Goal: Find specific page/section: Find specific page/section

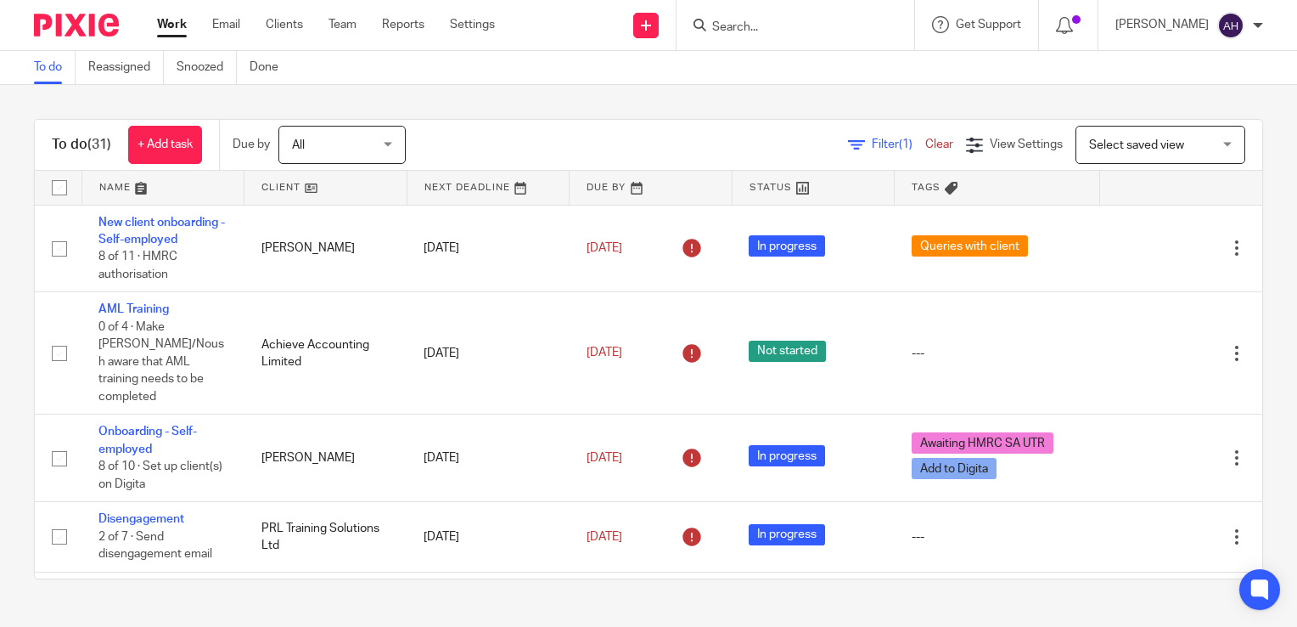
click at [758, 20] on input "Search" at bounding box center [787, 27] width 153 height 15
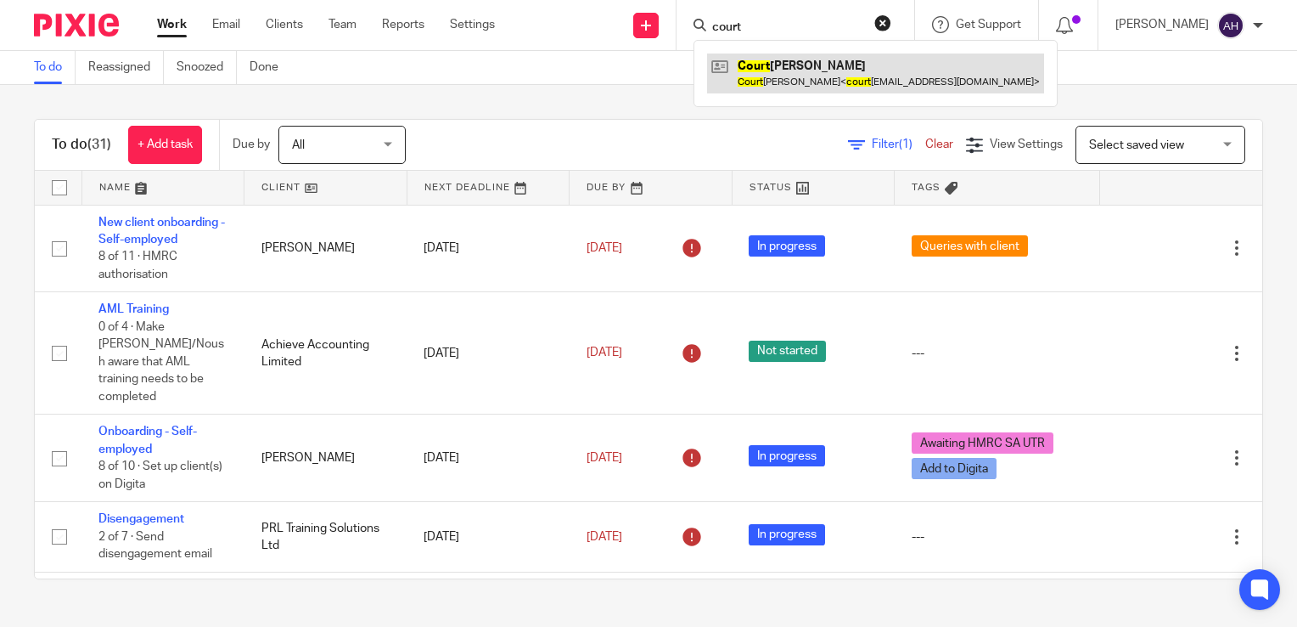
type input "court"
click at [797, 74] on link at bounding box center [875, 72] width 337 height 39
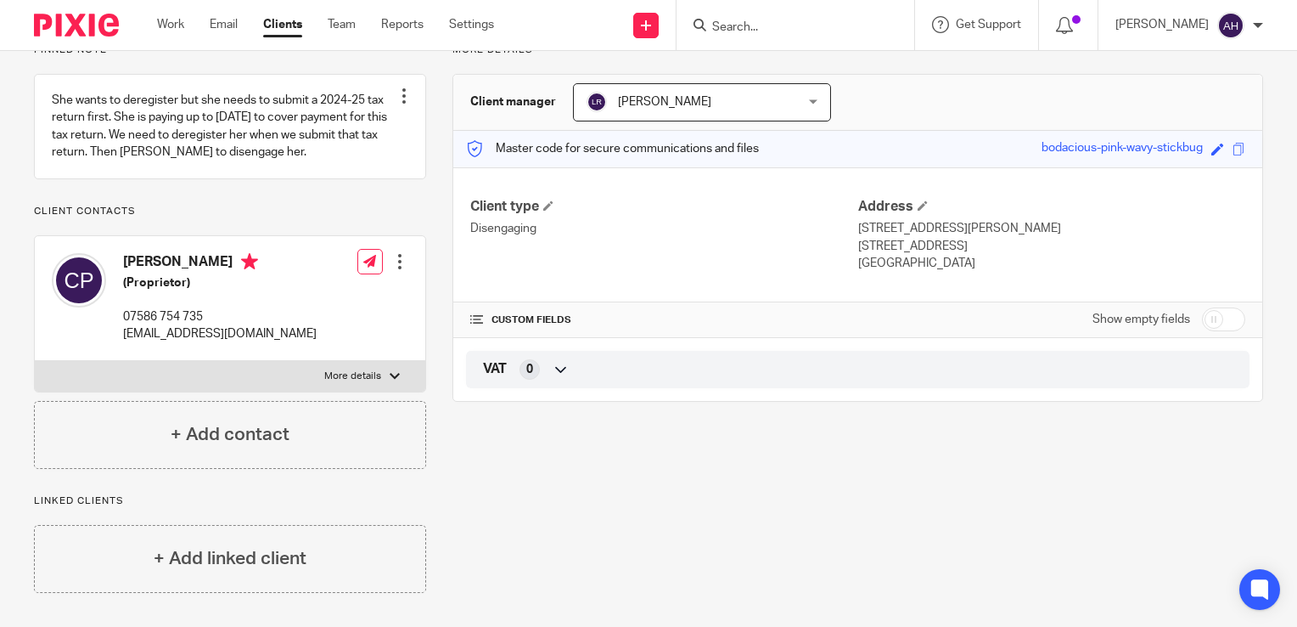
scroll to position [153, 0]
click at [390, 376] on div at bounding box center [395, 376] width 10 height 10
click at [35, 361] on input "More details" at bounding box center [34, 360] width 1 height 1
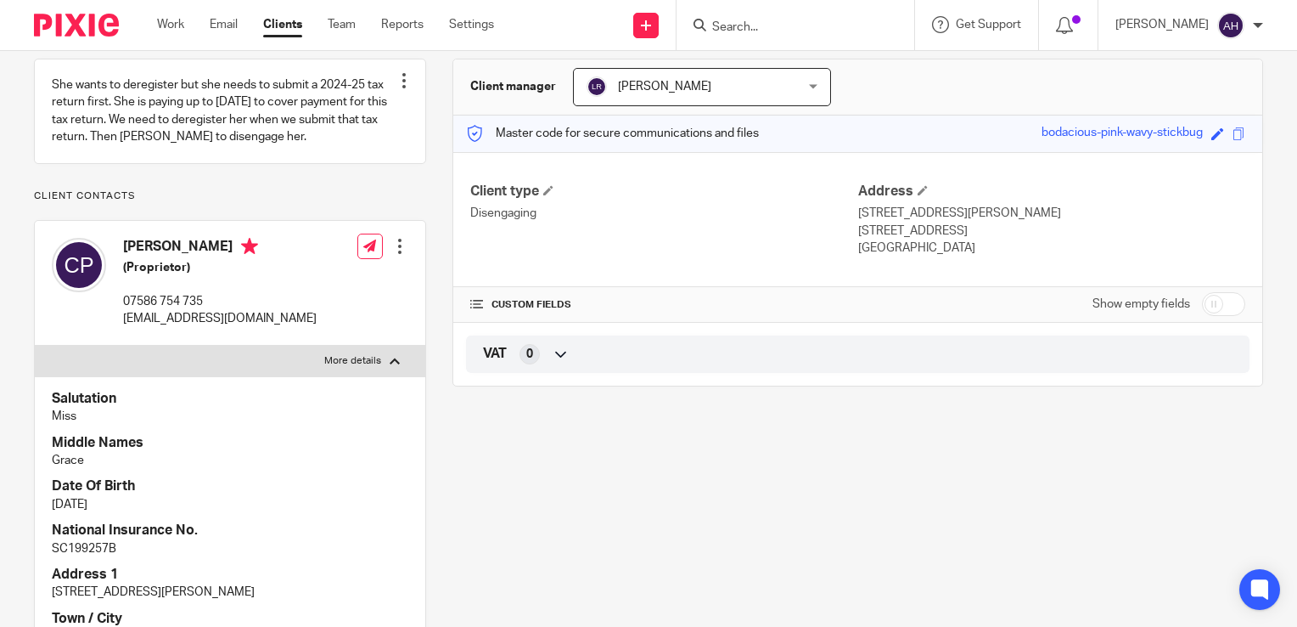
click at [390, 366] on div at bounding box center [395, 361] width 10 height 10
click at [35, 346] on input "More details" at bounding box center [34, 345] width 1 height 1
checkbox input "false"
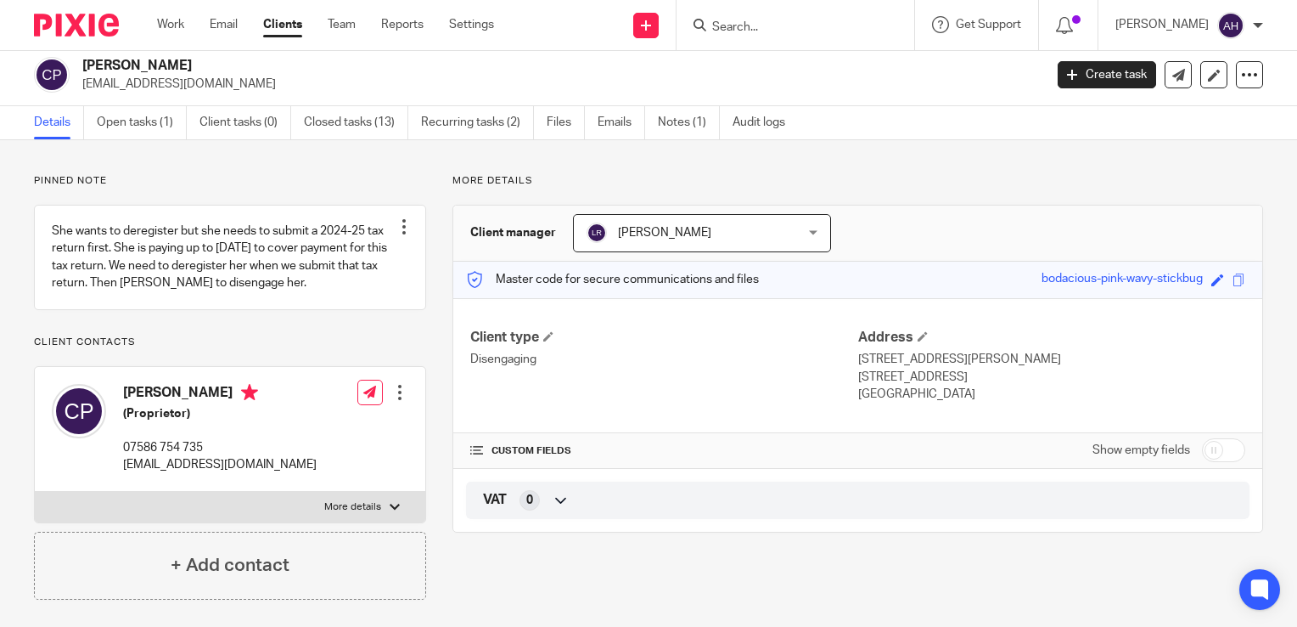
scroll to position [0, 0]
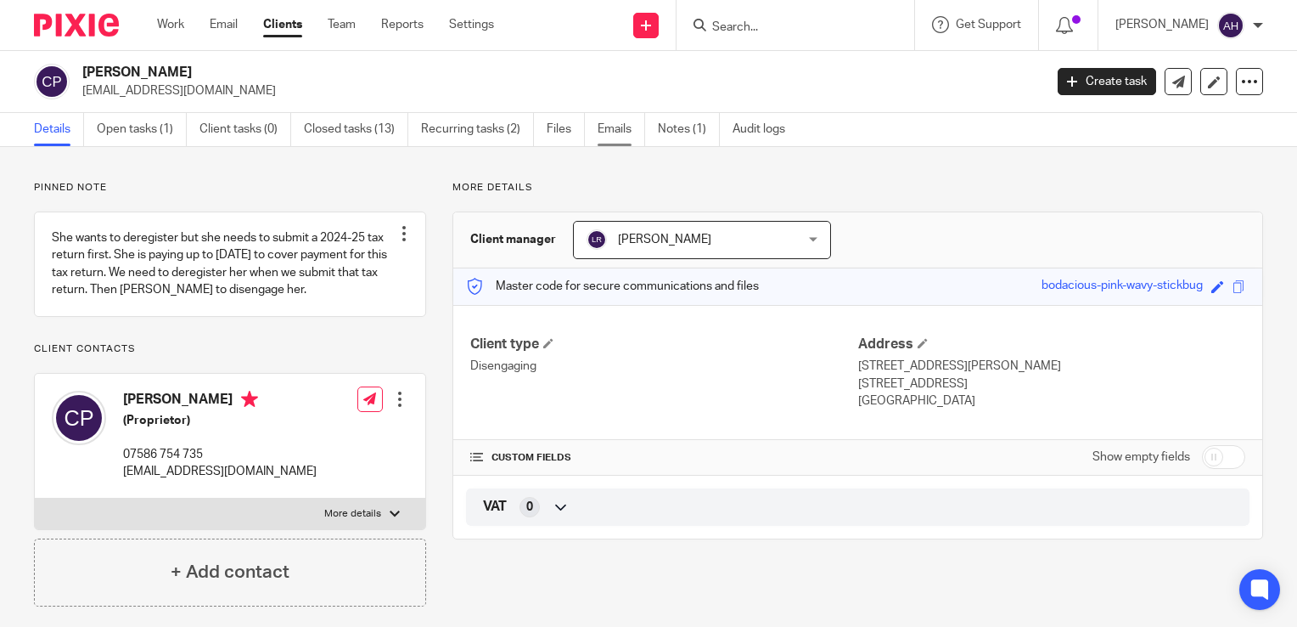
click at [620, 129] on link "Emails" at bounding box center [622, 129] width 48 height 33
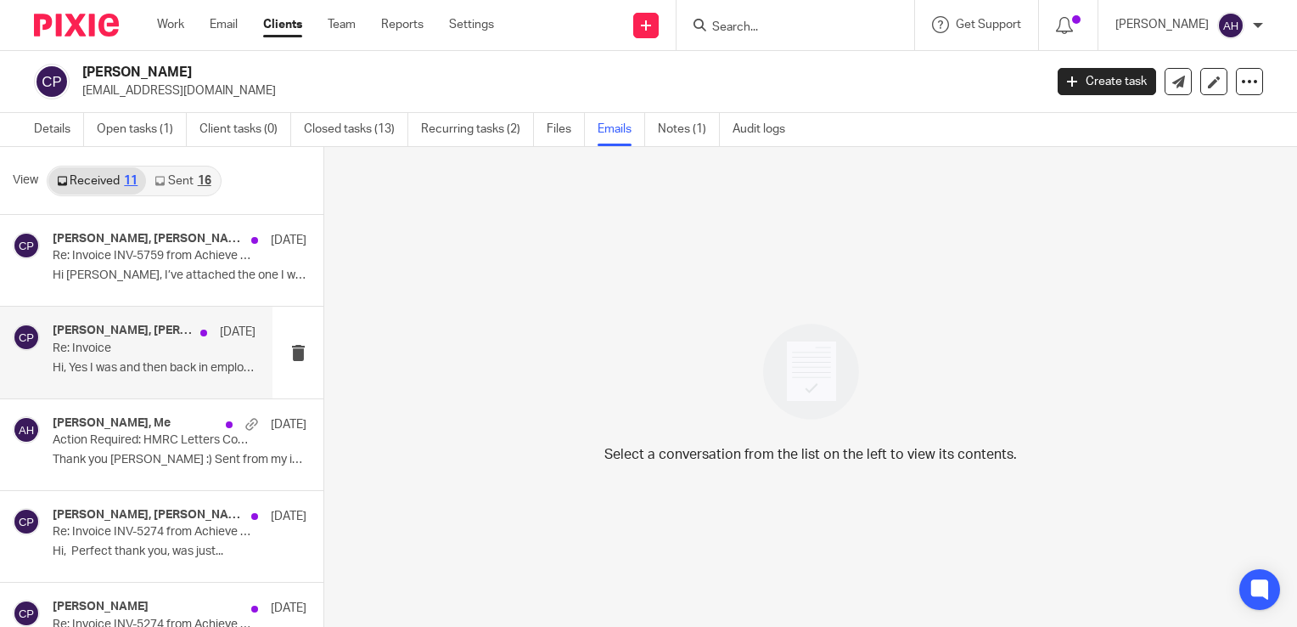
scroll to position [85, 0]
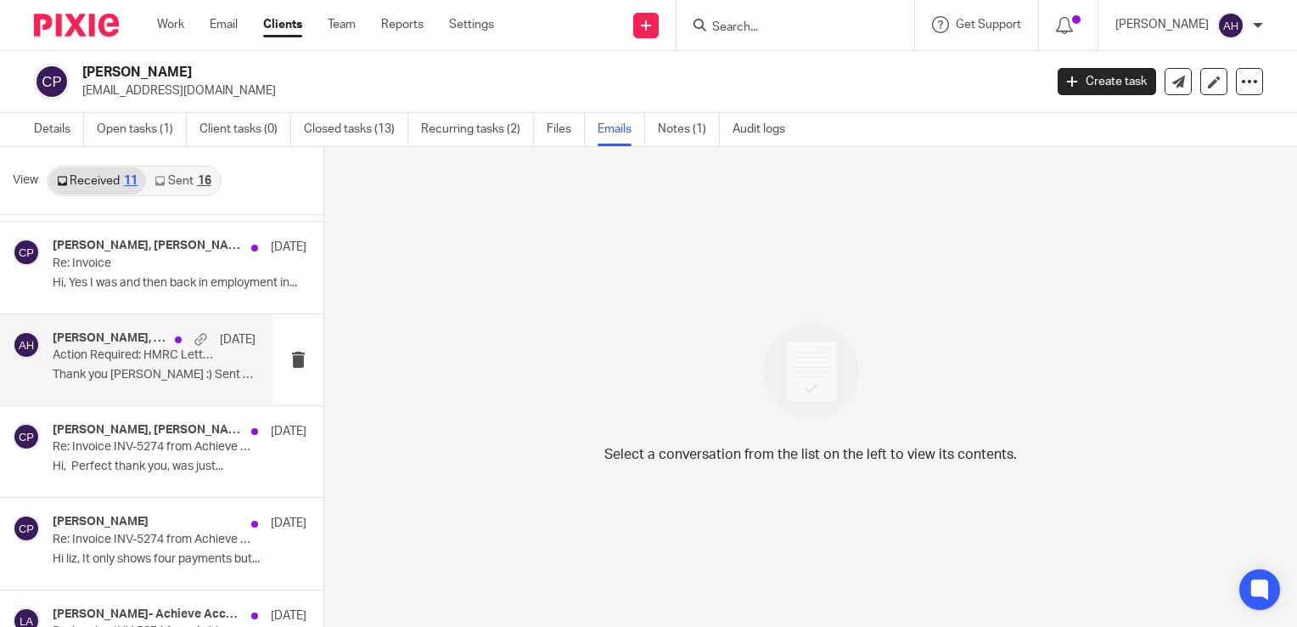
click at [152, 373] on p "Thank you Ann :) Sent from my iPhone On 8..." at bounding box center [154, 375] width 203 height 14
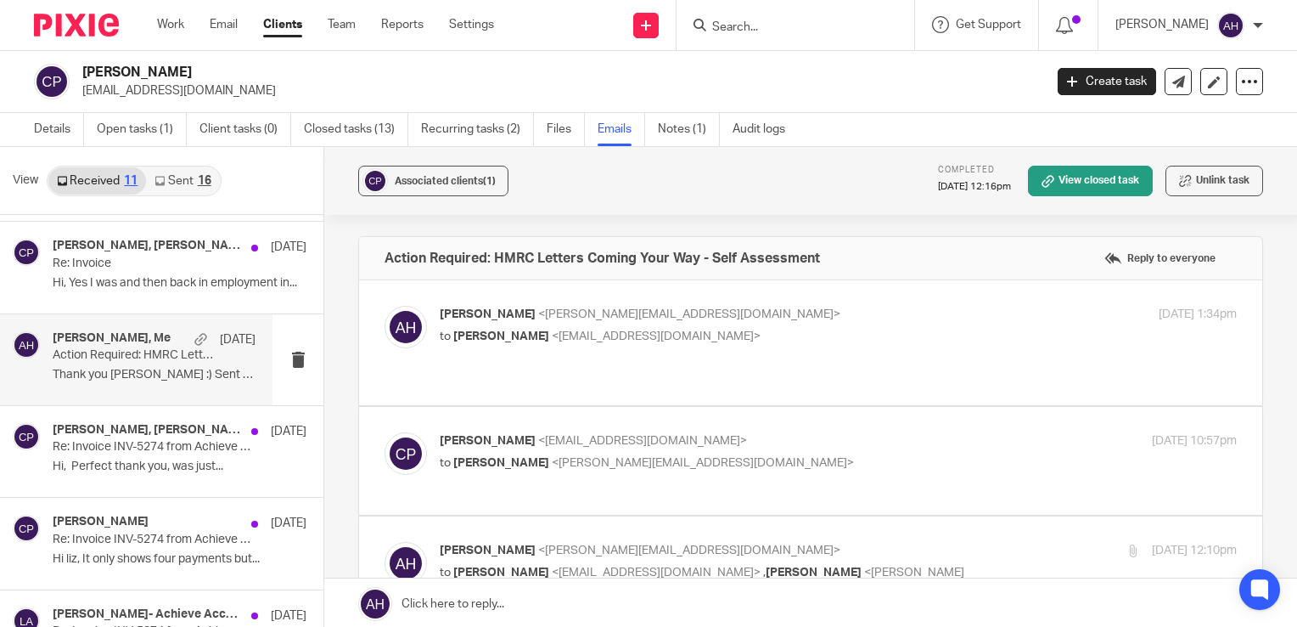
scroll to position [0, 0]
click at [661, 363] on label at bounding box center [810, 342] width 903 height 125
click at [385, 306] on input "checkbox" at bounding box center [384, 305] width 1 height 1
checkbox input "true"
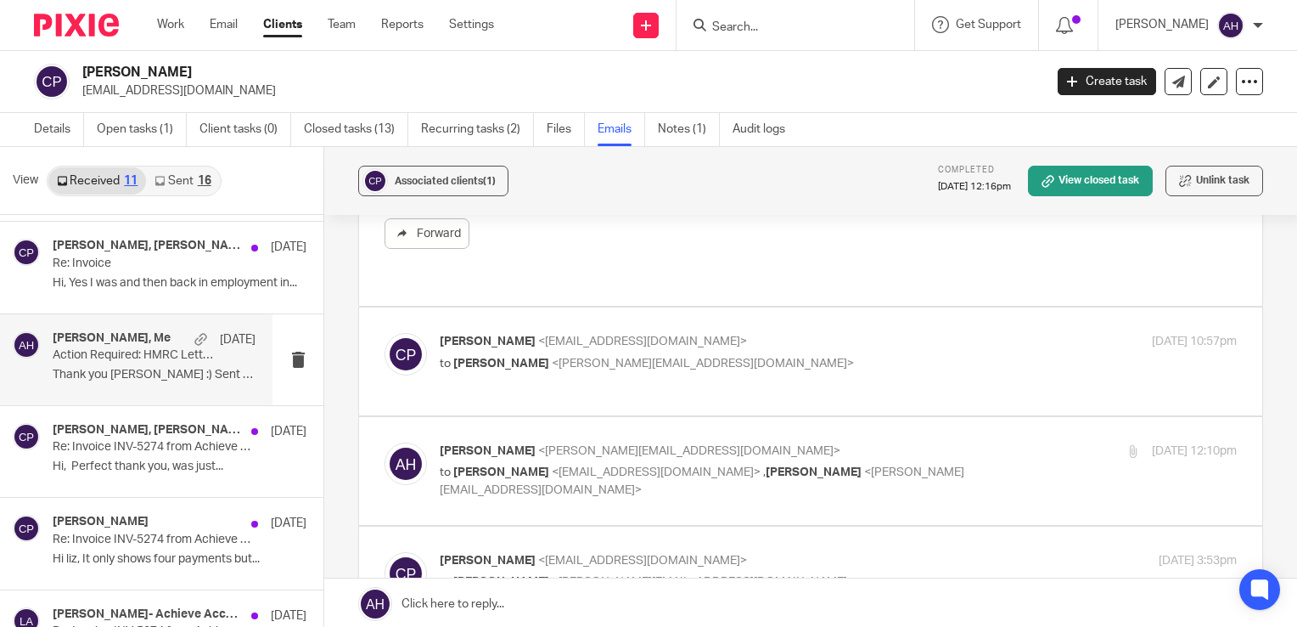
scroll to position [594, 0]
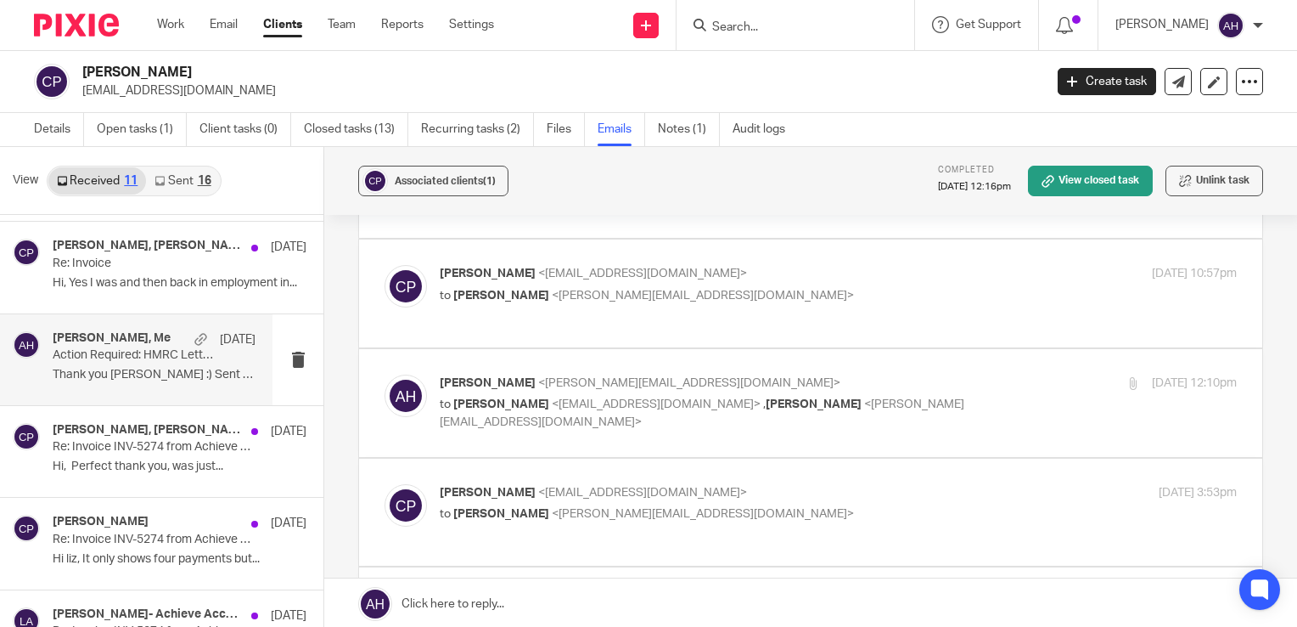
click at [611, 327] on label at bounding box center [810, 293] width 903 height 108
click at [385, 265] on input "checkbox" at bounding box center [384, 264] width 1 height 1
checkbox input "true"
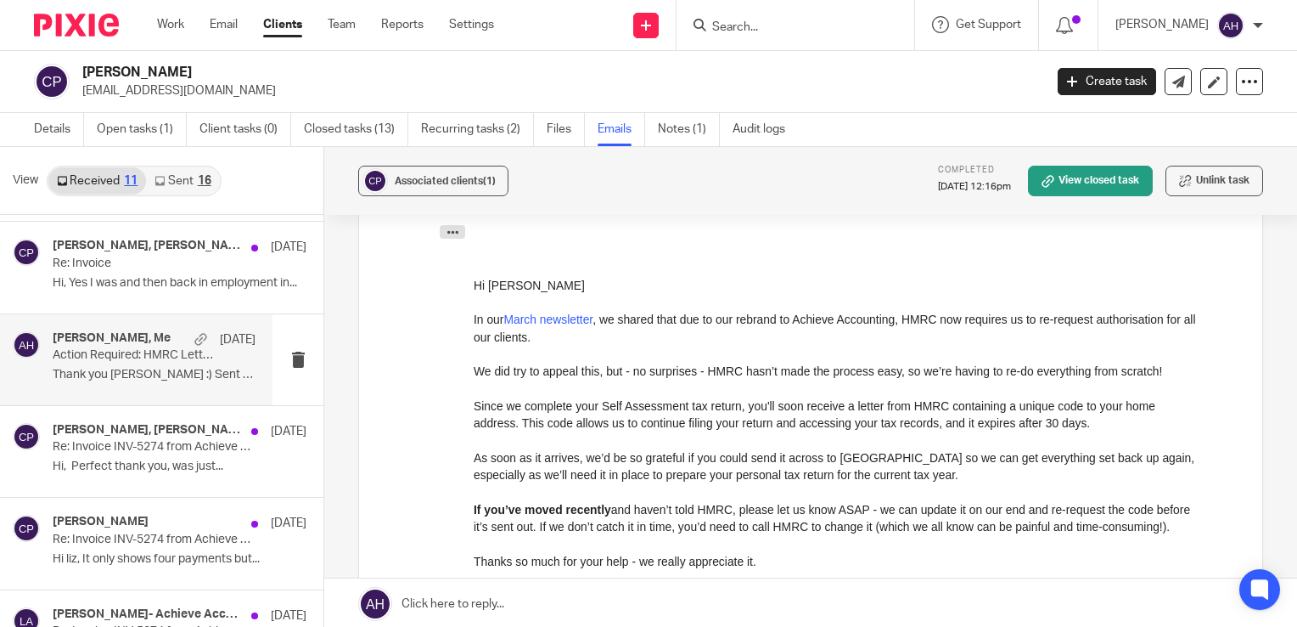
scroll to position [849, 0]
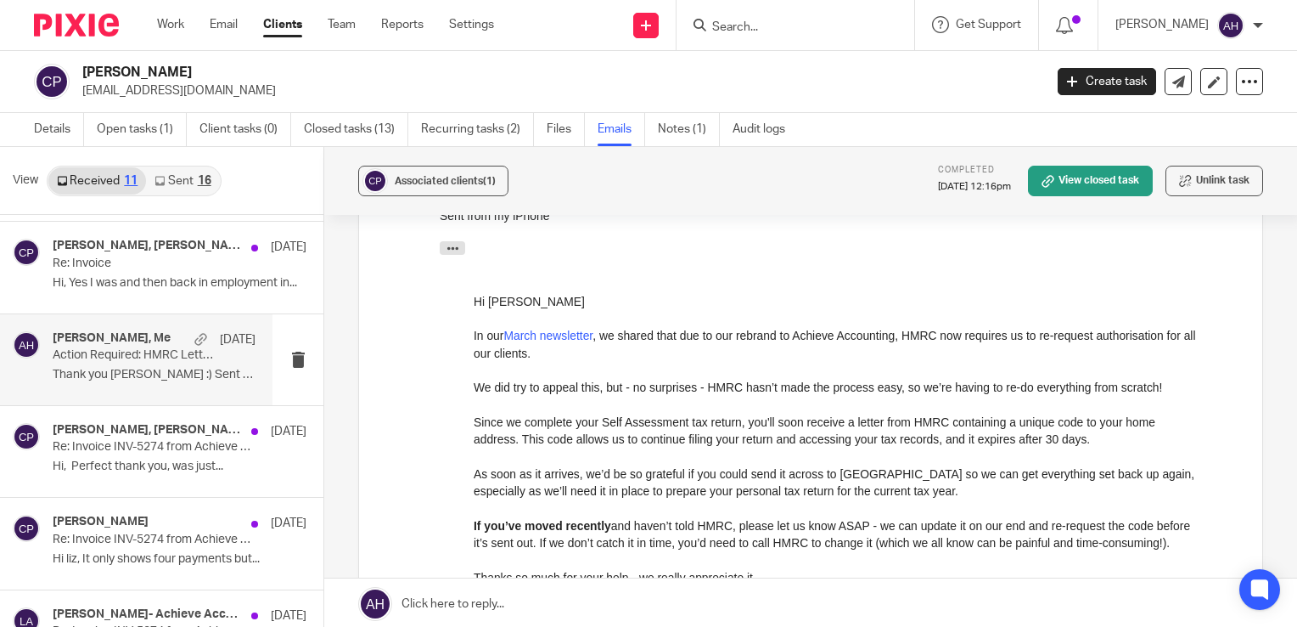
click at [768, 25] on input "Search" at bounding box center [787, 27] width 153 height 15
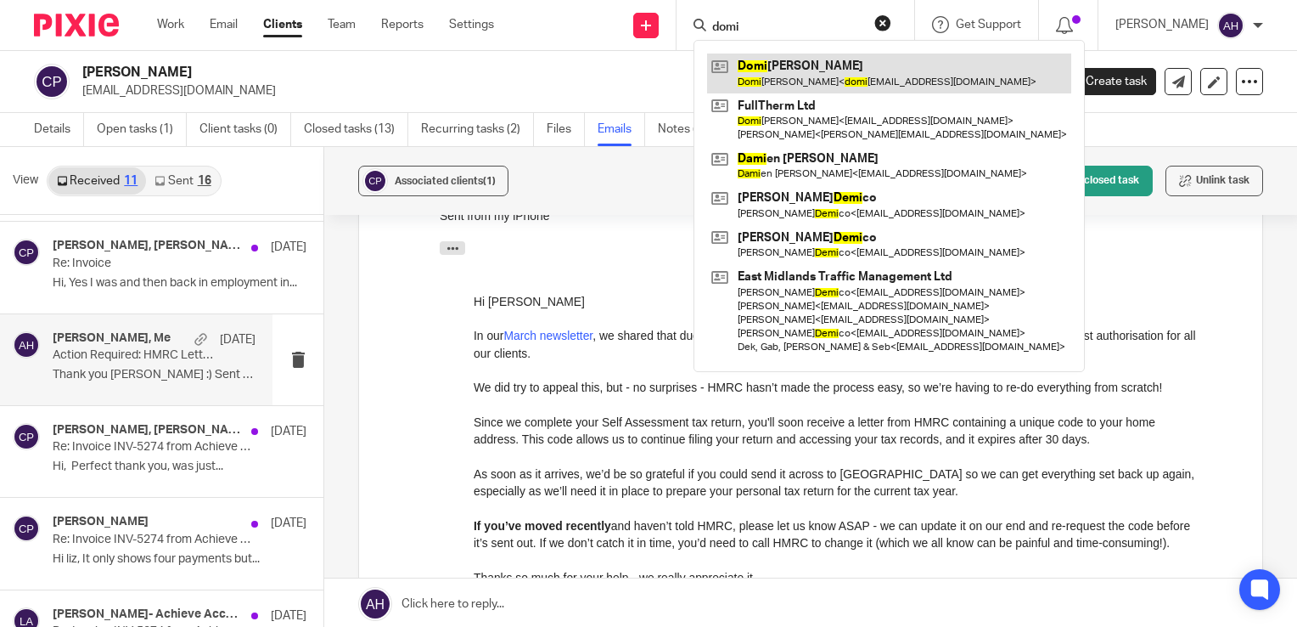
type input "domi"
click at [820, 75] on link at bounding box center [889, 72] width 364 height 39
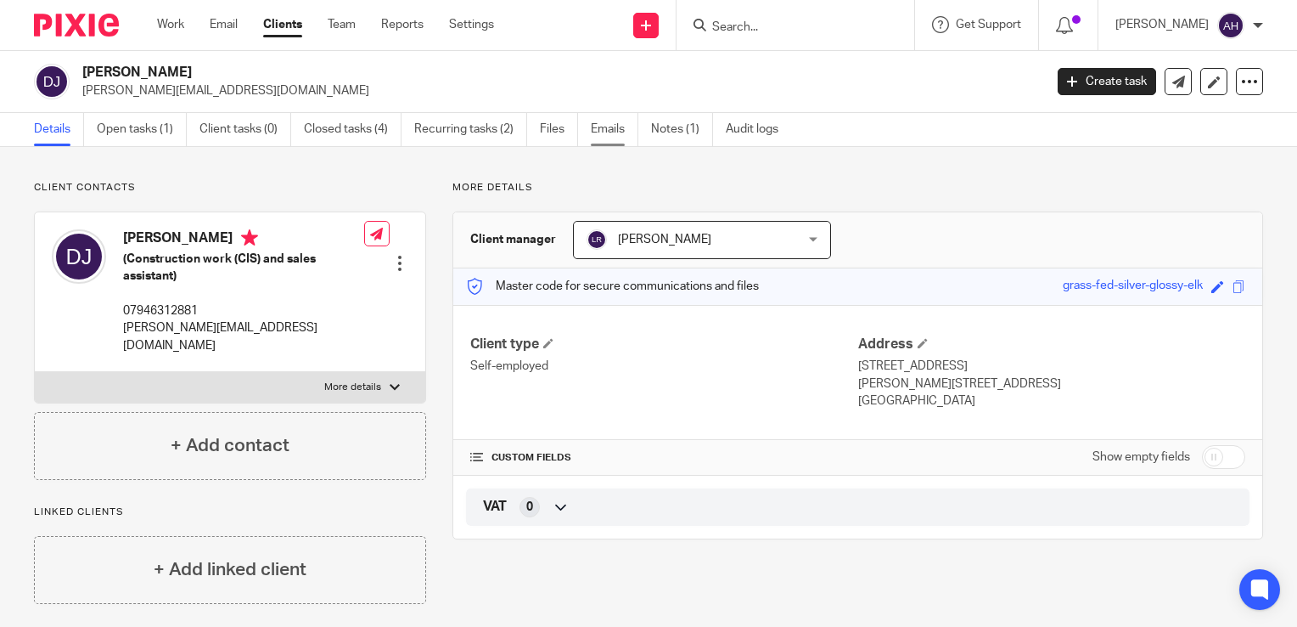
click at [609, 127] on link "Emails" at bounding box center [615, 129] width 48 height 33
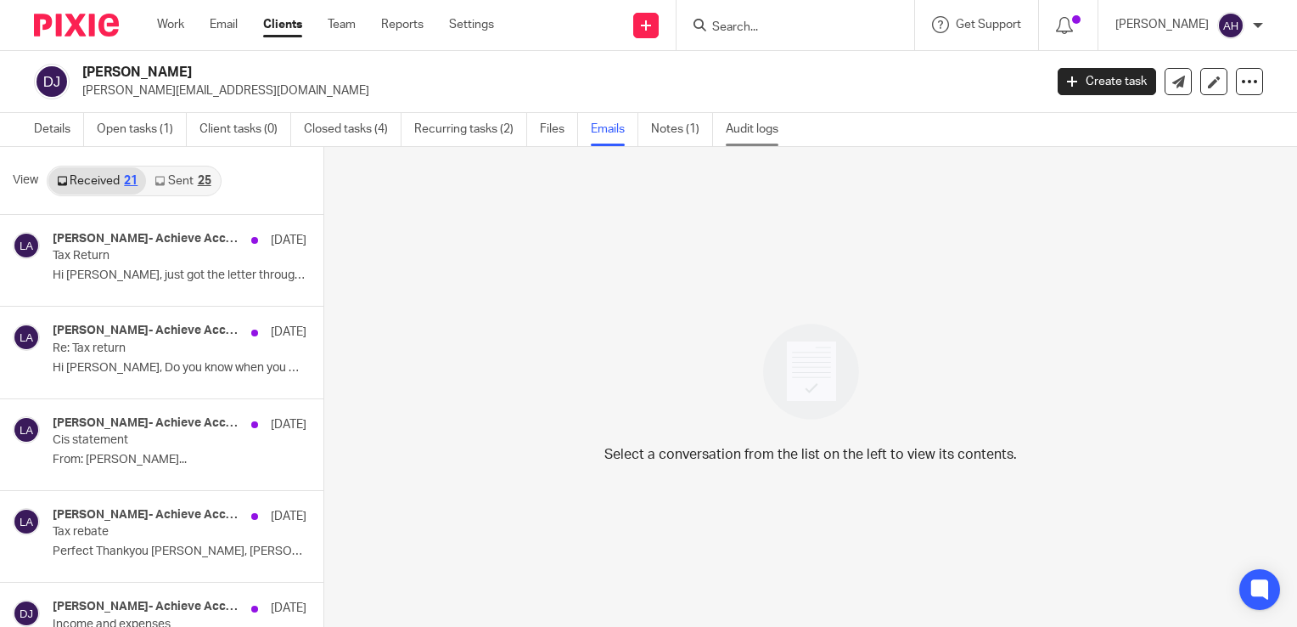
click at [763, 130] on link "Audit logs" at bounding box center [758, 129] width 65 height 33
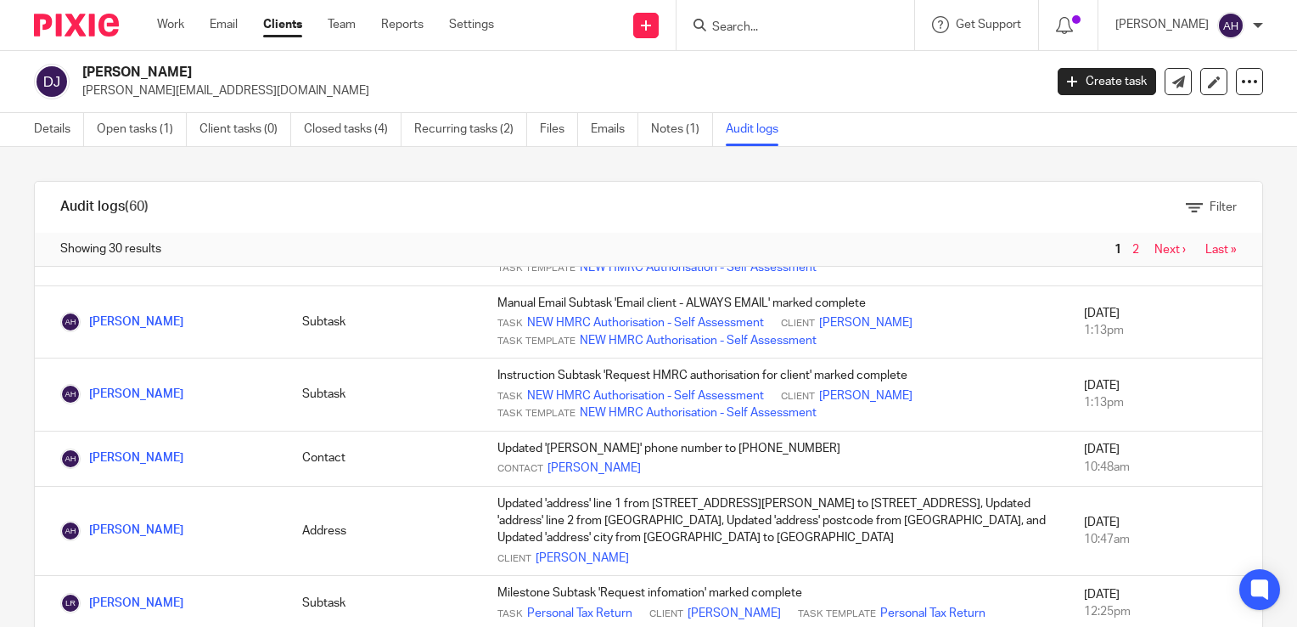
scroll to position [849, 0]
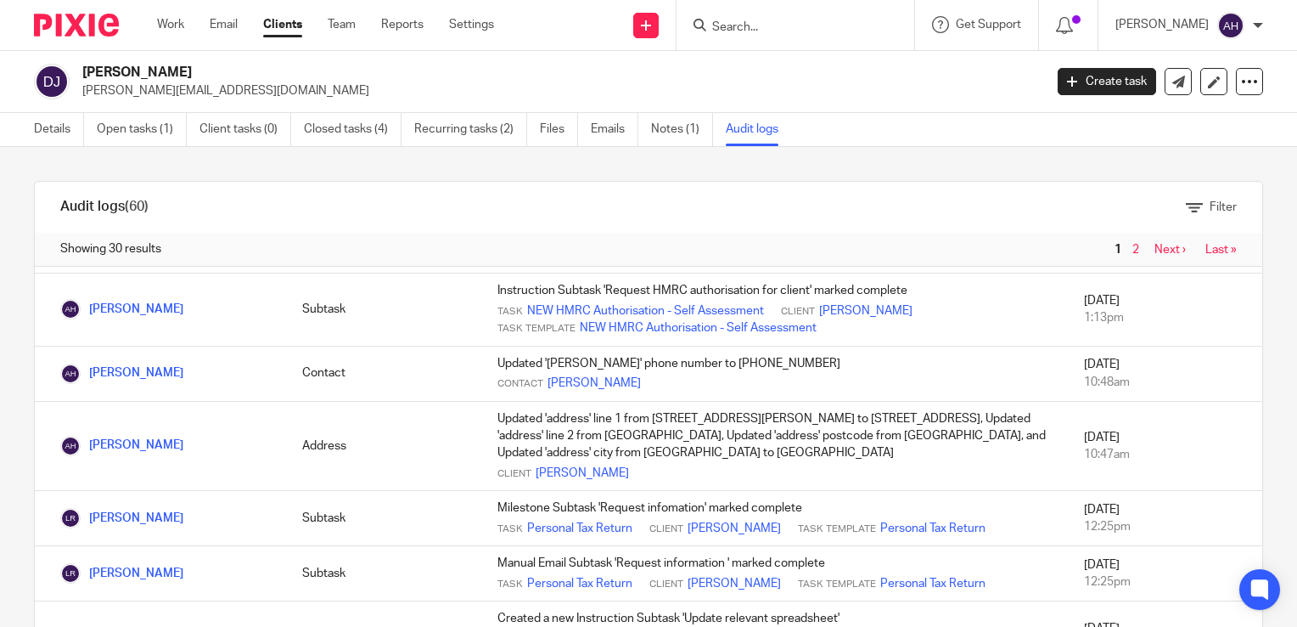
click at [757, 25] on input "Search" at bounding box center [787, 27] width 153 height 15
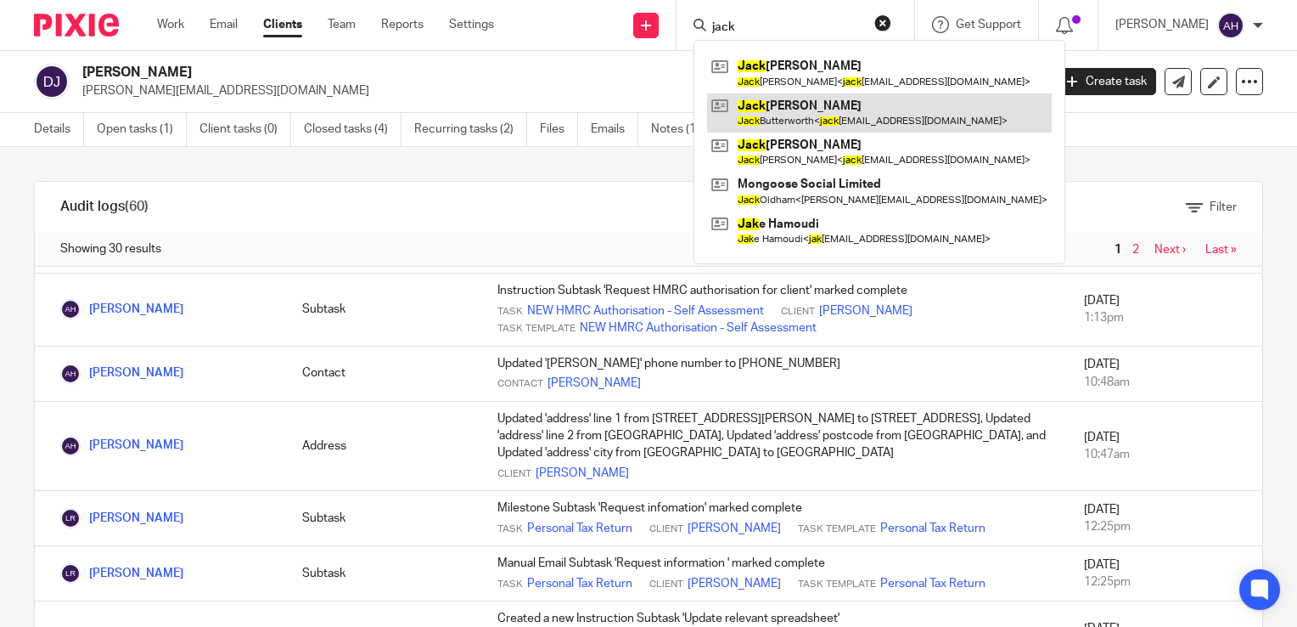
type input "jack"
click at [802, 112] on link at bounding box center [879, 112] width 345 height 39
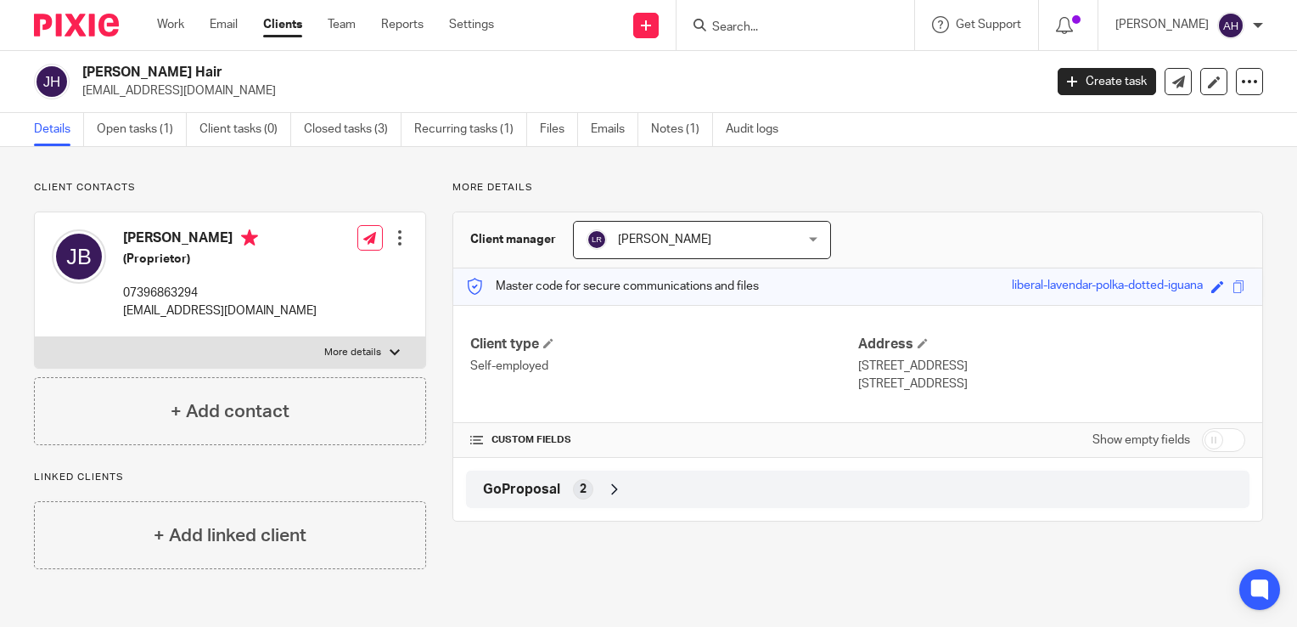
click at [391, 352] on div at bounding box center [395, 352] width 10 height 10
click at [35, 337] on input "More details" at bounding box center [34, 336] width 1 height 1
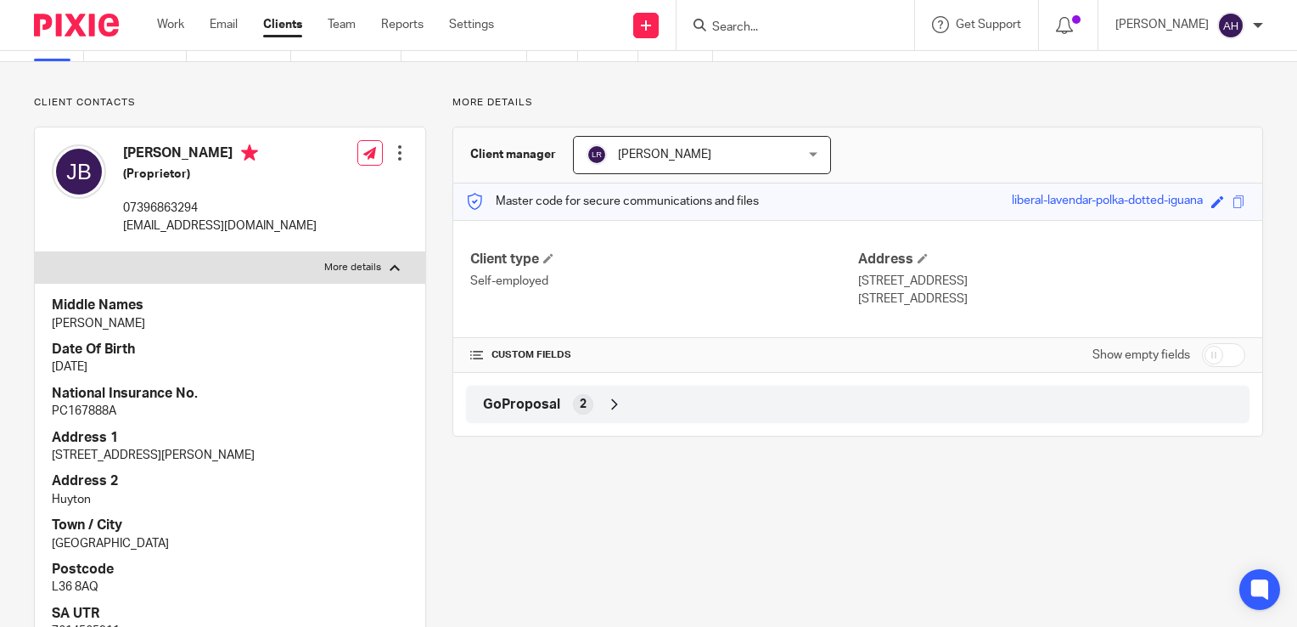
scroll to position [170, 0]
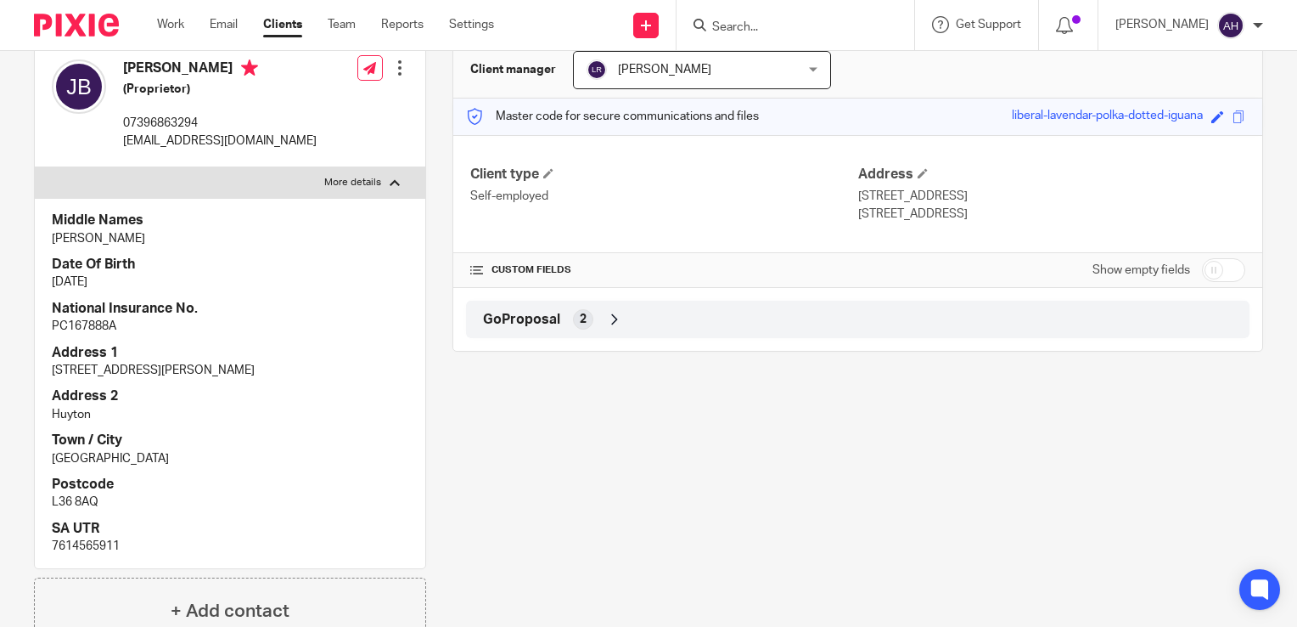
click at [390, 178] on div at bounding box center [395, 182] width 10 height 10
click at [35, 167] on input "More details" at bounding box center [34, 166] width 1 height 1
checkbox input "false"
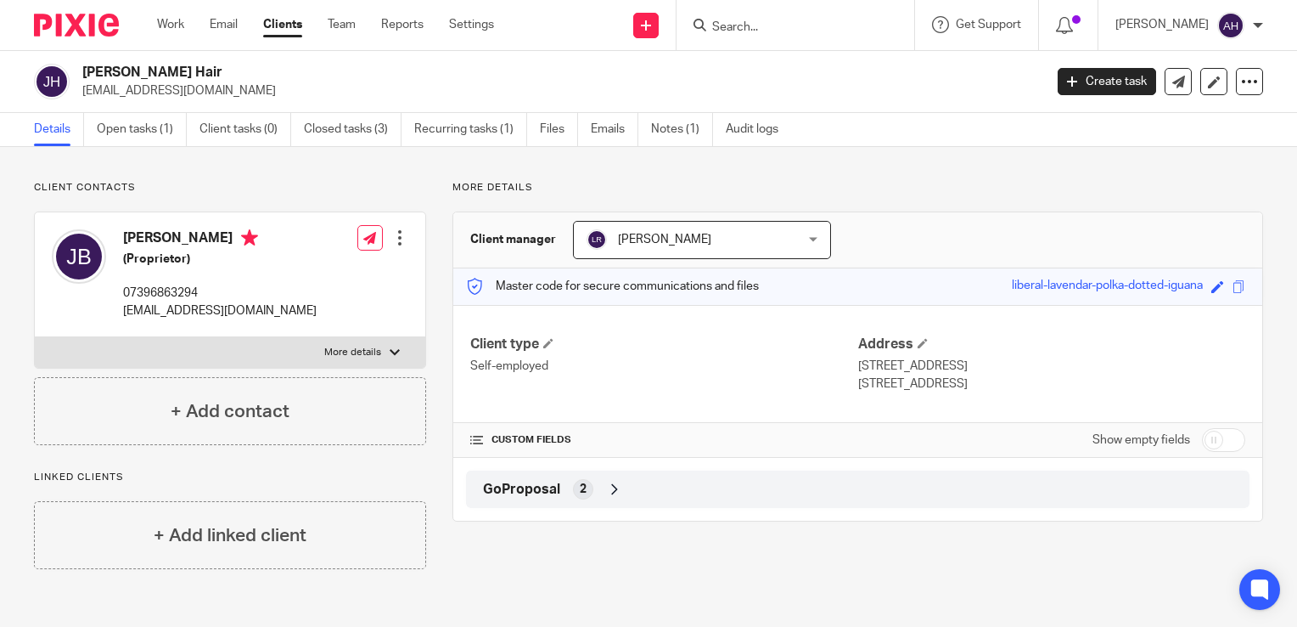
scroll to position [0, 0]
click at [751, 22] on input "Search" at bounding box center [787, 27] width 153 height 15
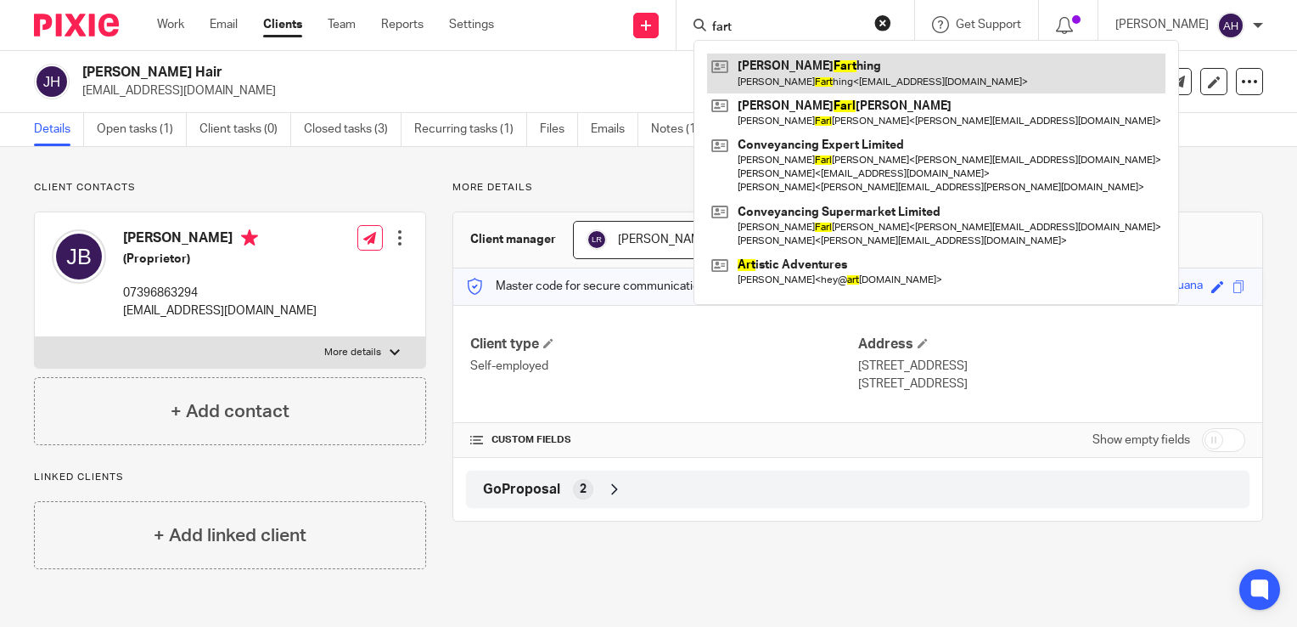
type input "fart"
click at [835, 77] on link at bounding box center [936, 72] width 459 height 39
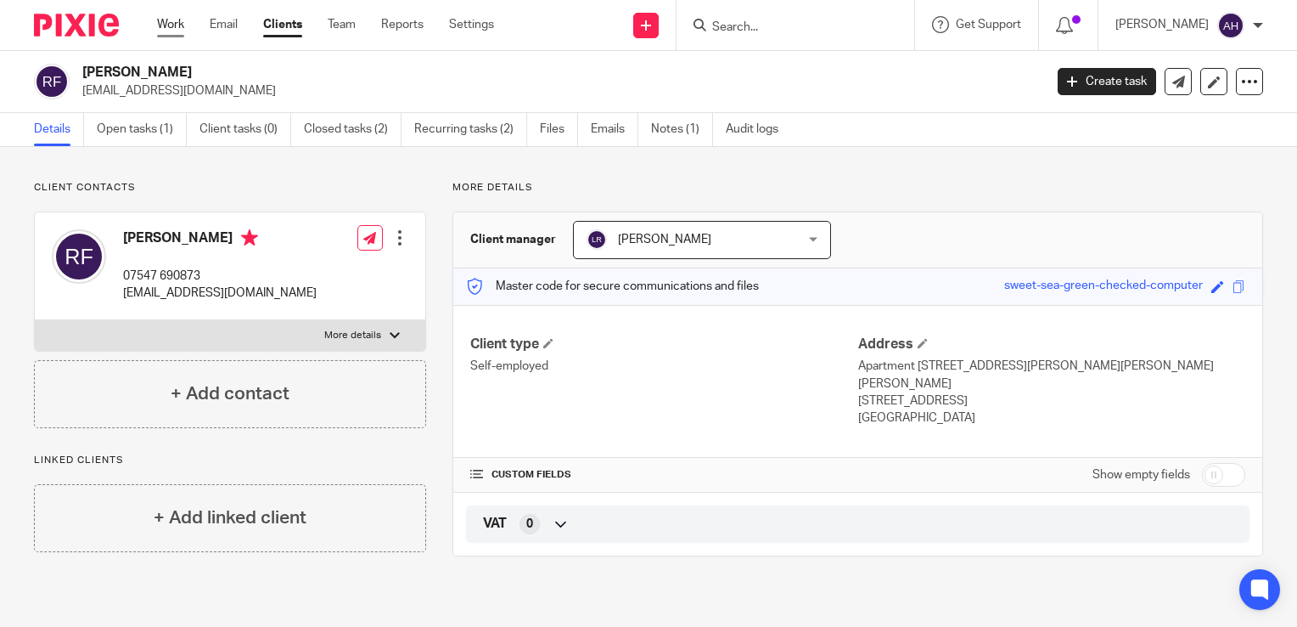
click at [173, 24] on link "Work" at bounding box center [170, 24] width 27 height 17
